Goal: Check status: Check status

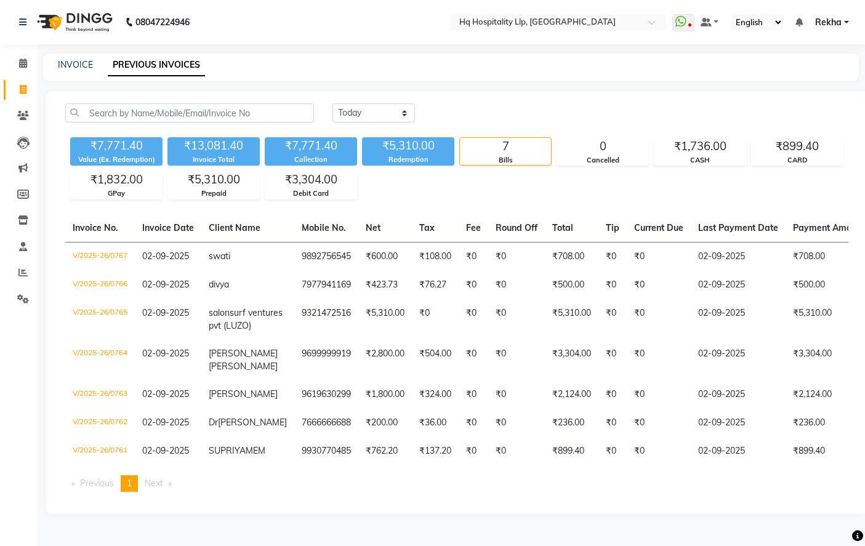
select select "yesterday"
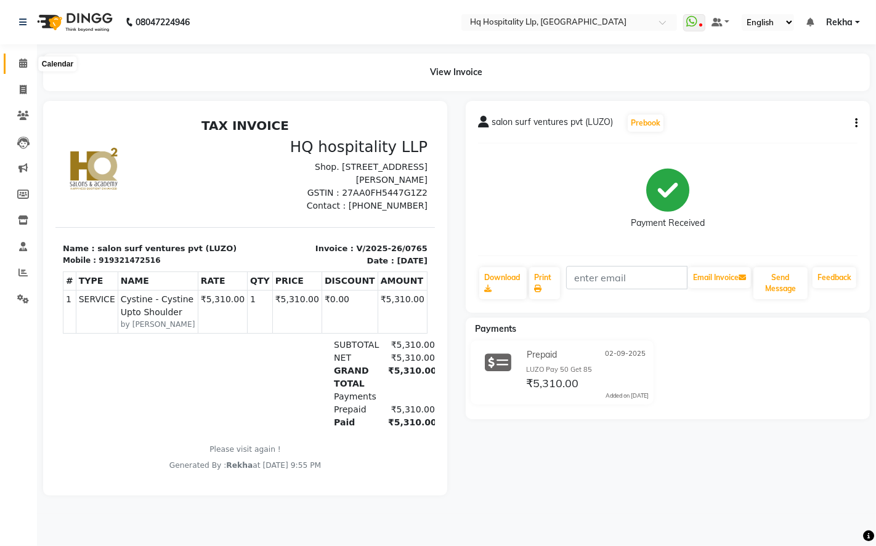
click at [20, 68] on icon at bounding box center [23, 63] width 8 height 9
